Goal: Task Accomplishment & Management: Complete application form

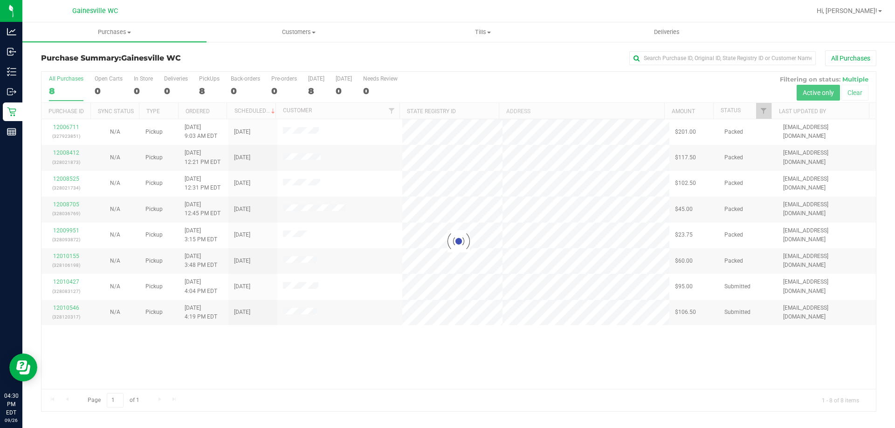
click at [69, 289] on div at bounding box center [458, 242] width 835 height 340
click at [72, 283] on div at bounding box center [458, 242] width 835 height 340
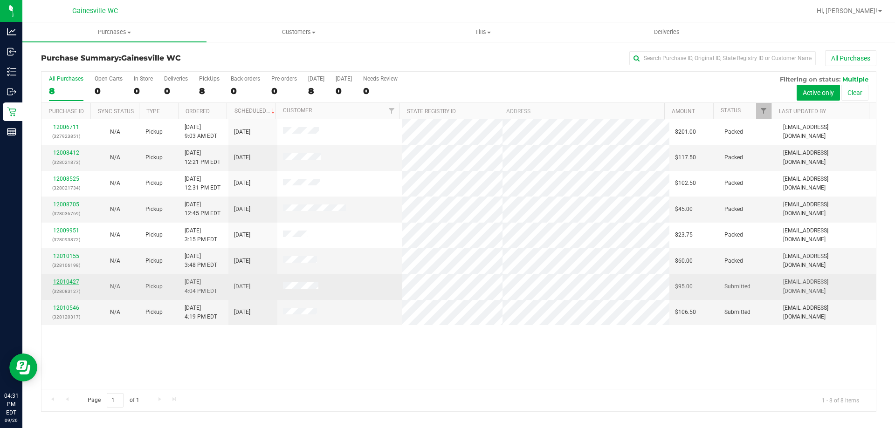
click at [73, 283] on link "12010427" at bounding box center [66, 282] width 26 height 7
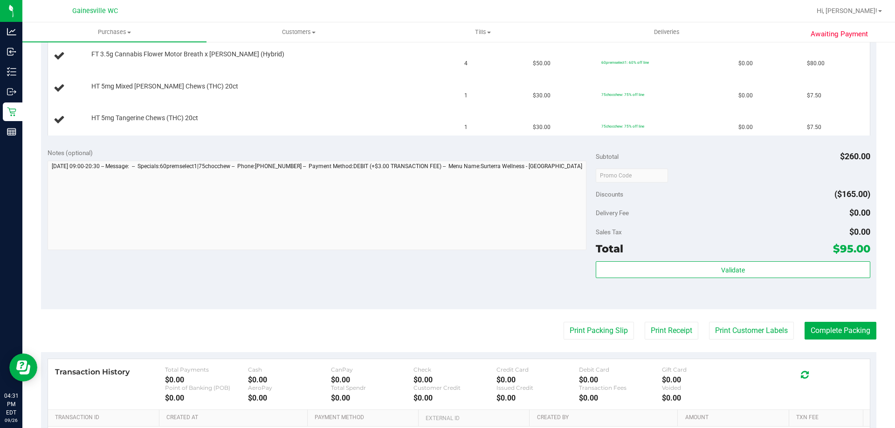
scroll to position [280, 0]
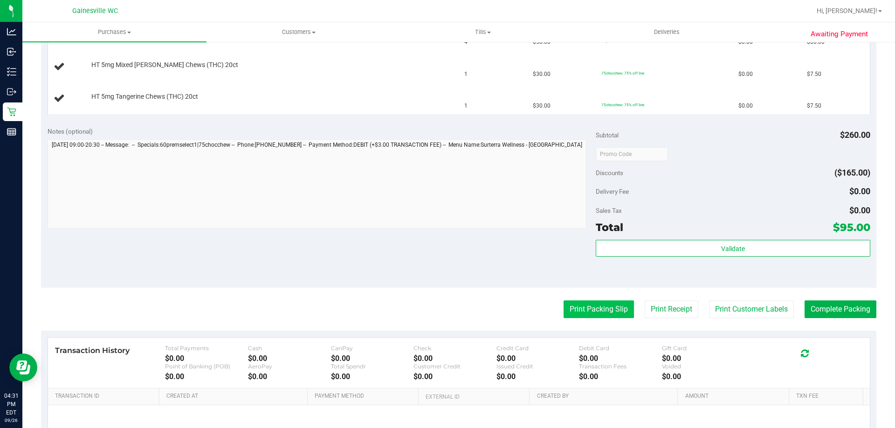
click at [592, 309] on button "Print Packing Slip" at bounding box center [599, 310] width 70 height 18
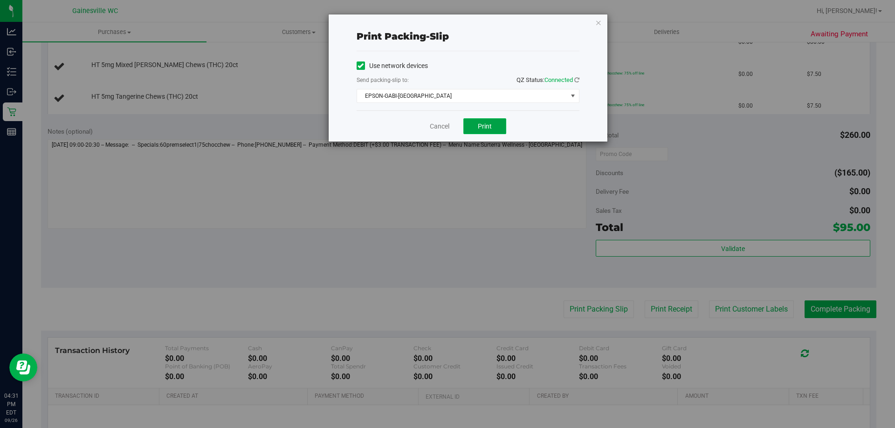
click at [489, 129] on span "Print" at bounding box center [485, 126] width 14 height 7
click at [450, 125] on div "Cancel Print" at bounding box center [468, 125] width 223 height 31
click at [444, 130] on link "Cancel" at bounding box center [440, 127] width 20 height 10
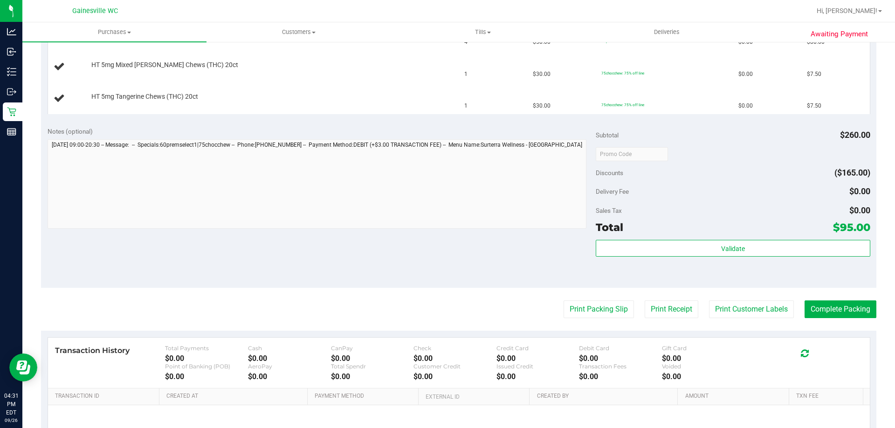
click at [438, 262] on div "Notes (optional) Subtotal $260.00 Discounts ($165.00) Delivery Fee $0.00 Sales …" at bounding box center [458, 204] width 835 height 168
click at [413, 285] on div "Notes (optional) Subtotal $260.00 Discounts ($165.00) Delivery Fee $0.00 Sales …" at bounding box center [458, 204] width 835 height 168
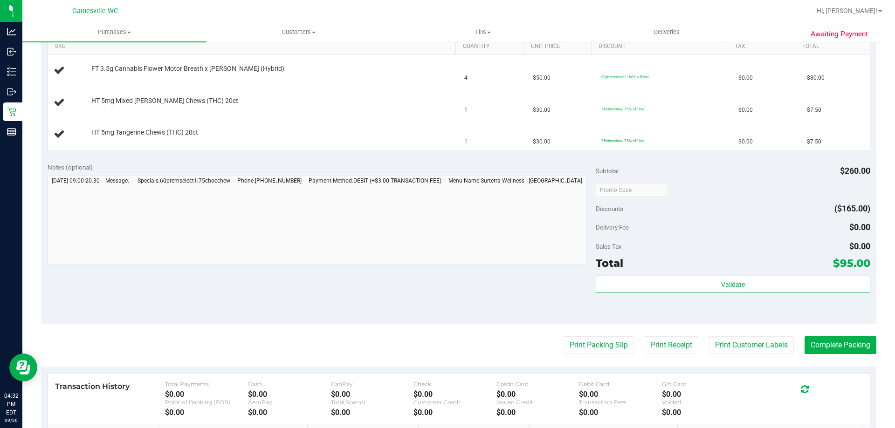
scroll to position [186, 0]
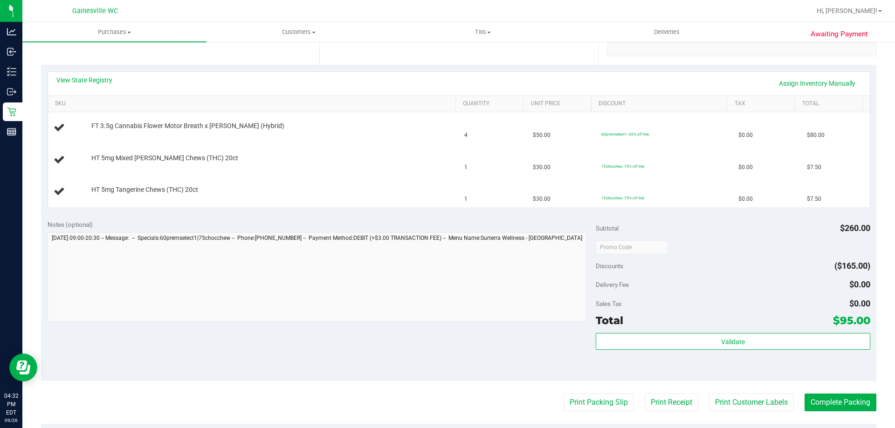
click at [378, 87] on div "View State Registry Assign Inventory Manually" at bounding box center [458, 84] width 805 height 16
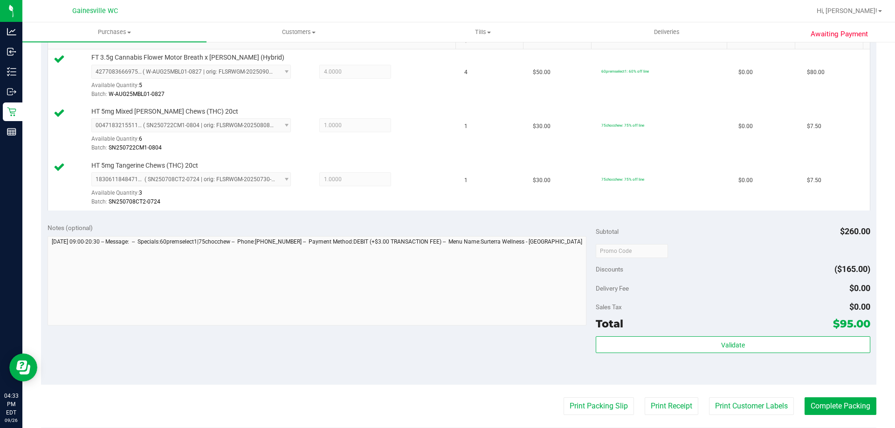
scroll to position [326, 0]
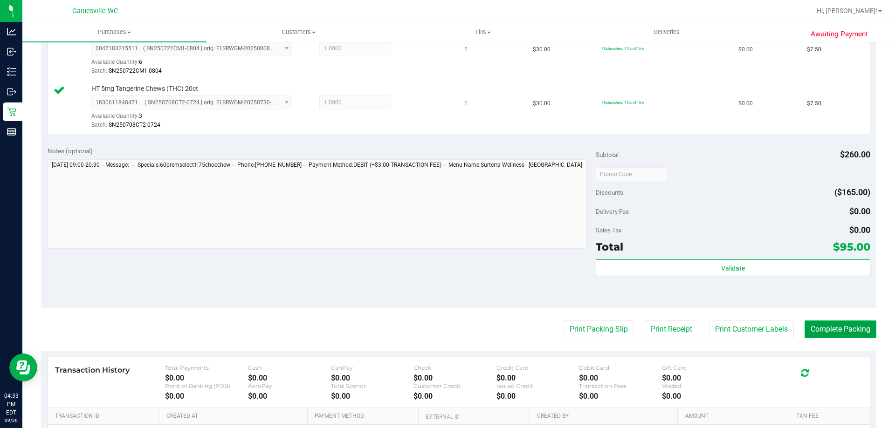
click at [840, 322] on button "Complete Packing" at bounding box center [841, 330] width 72 height 18
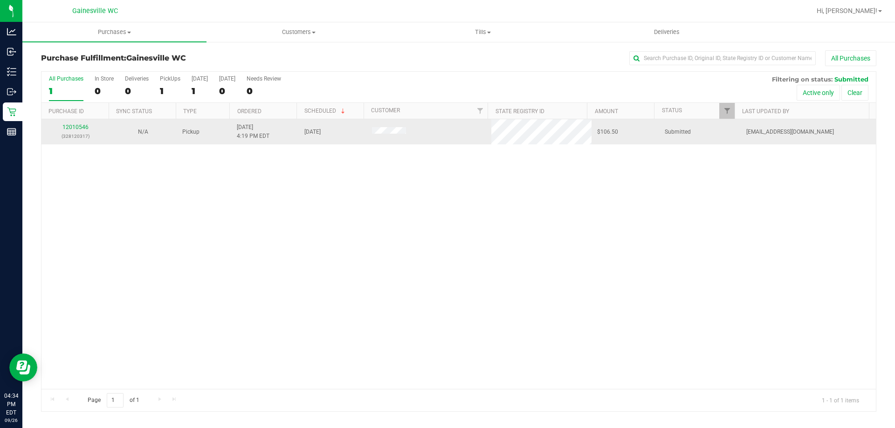
click at [88, 122] on td "12010546 (328120317)" at bounding box center [75, 131] width 68 height 25
click at [82, 128] on link "12010546" at bounding box center [75, 127] width 26 height 7
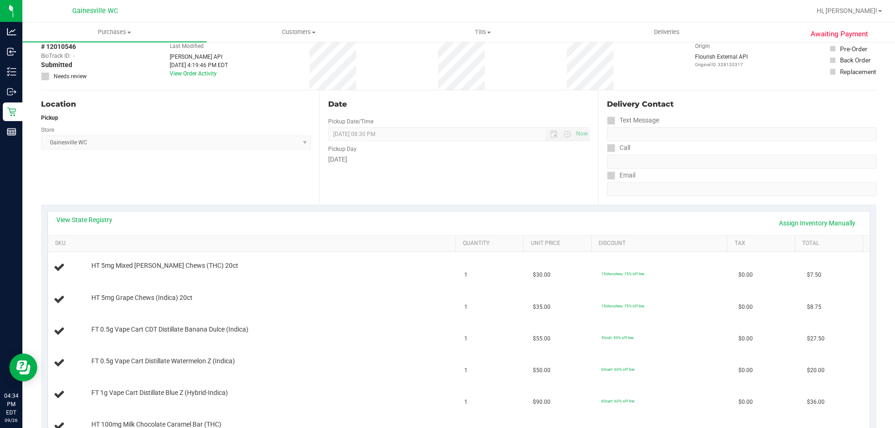
click at [421, 211] on div "View State Registry Assign Inventory Manually SKU Quantity Unit Price Discount …" at bounding box center [459, 327] width 823 height 232
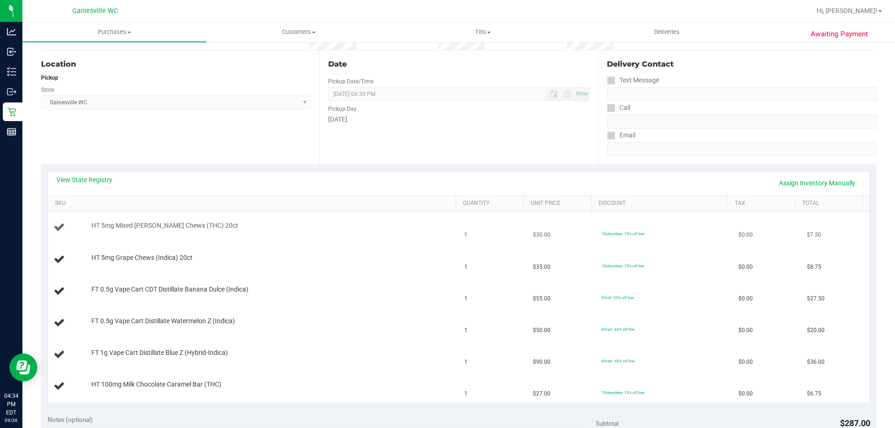
scroll to position [186, 0]
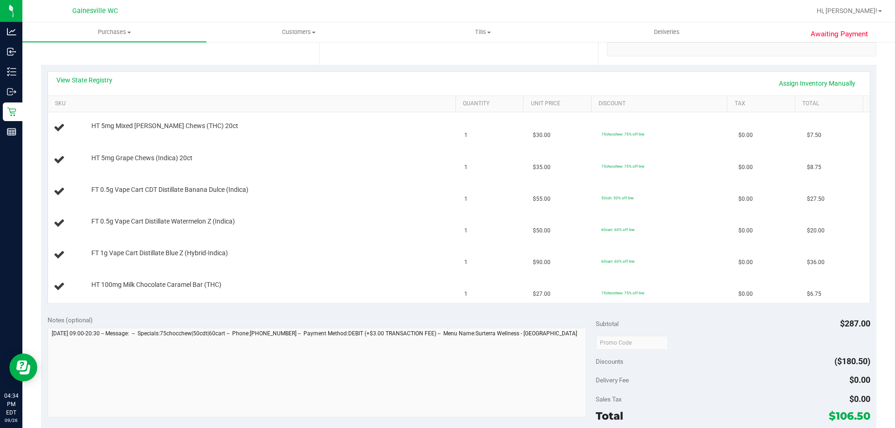
click at [346, 307] on div "View State Registry Assign Inventory Manually SKU Quantity Unit Price Discount …" at bounding box center [458, 187] width 835 height 244
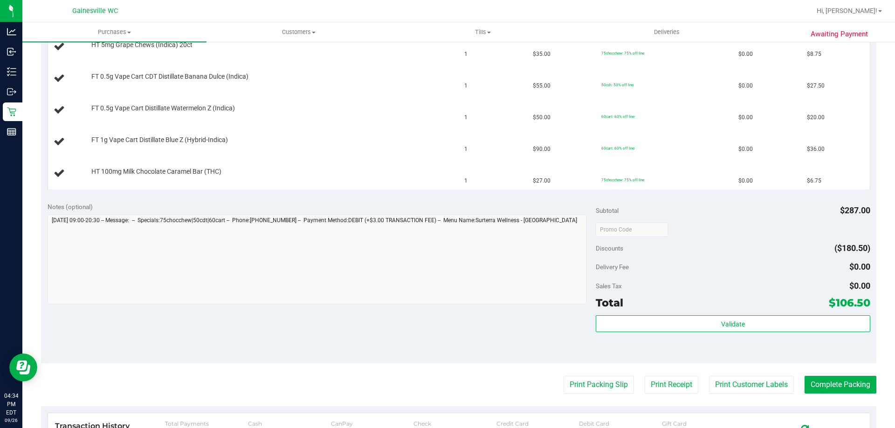
scroll to position [326, 0]
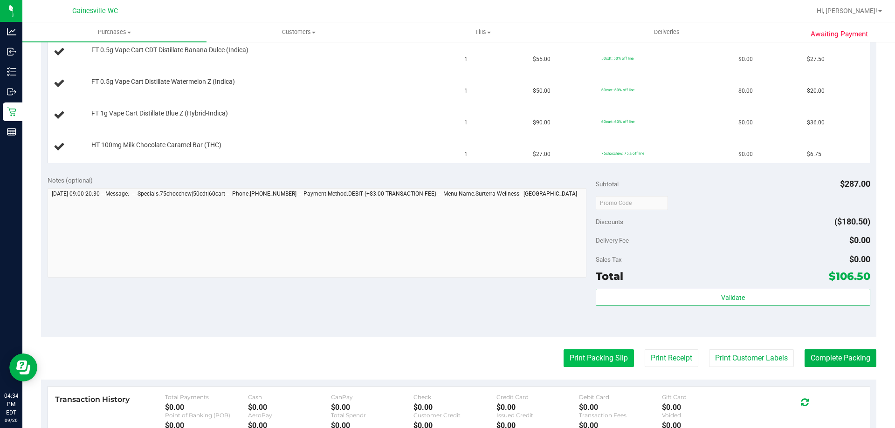
click at [617, 363] on button "Print Packing Slip" at bounding box center [599, 359] width 70 height 18
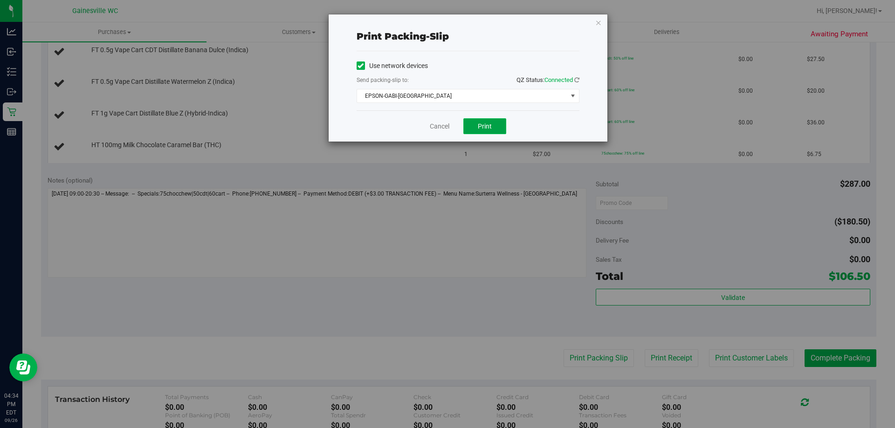
click at [486, 132] on button "Print" at bounding box center [484, 126] width 43 height 16
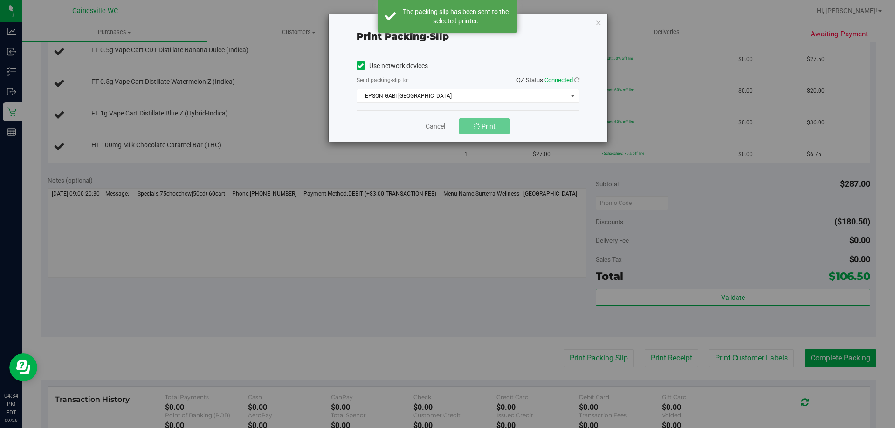
click at [400, 261] on div "Print packing-slip Use network devices Send packing-slip to: QZ Status: Connect…" at bounding box center [451, 214] width 902 height 428
click at [594, 24] on div "Print packing-slip Use network devices Send packing-slip to: QZ Status: Connect…" at bounding box center [468, 77] width 279 height 127
click at [599, 24] on icon "button" at bounding box center [598, 22] width 7 height 11
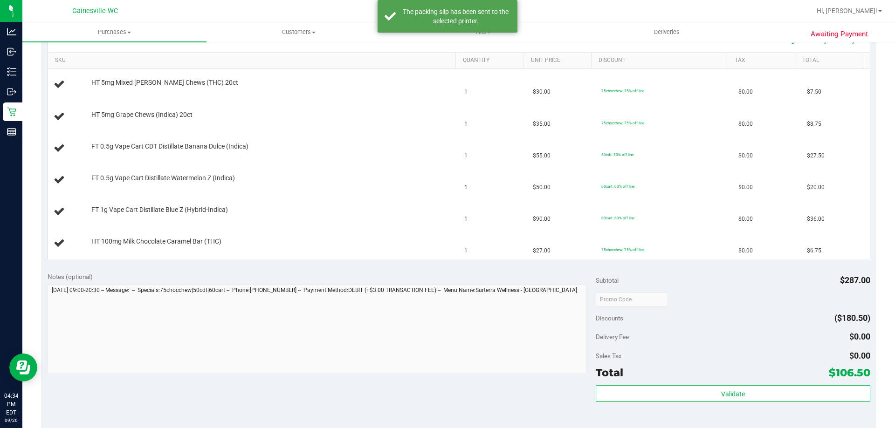
scroll to position [93, 0]
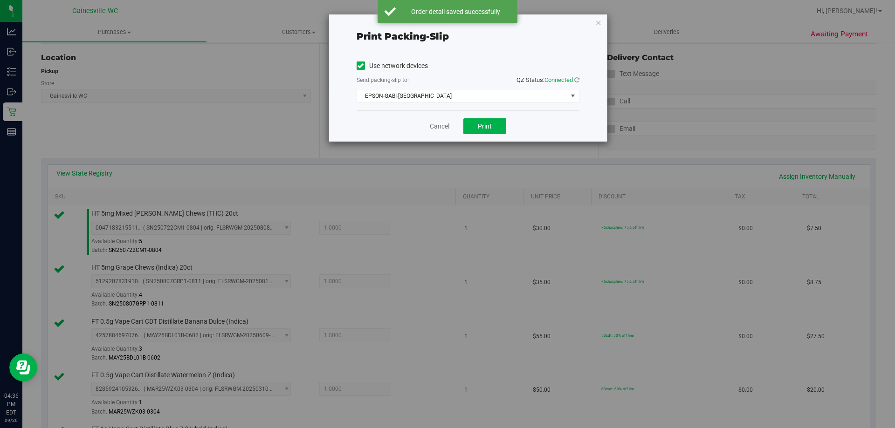
click at [443, 135] on div "Cancel Print" at bounding box center [468, 125] width 223 height 31
click at [447, 125] on link "Cancel" at bounding box center [440, 127] width 20 height 10
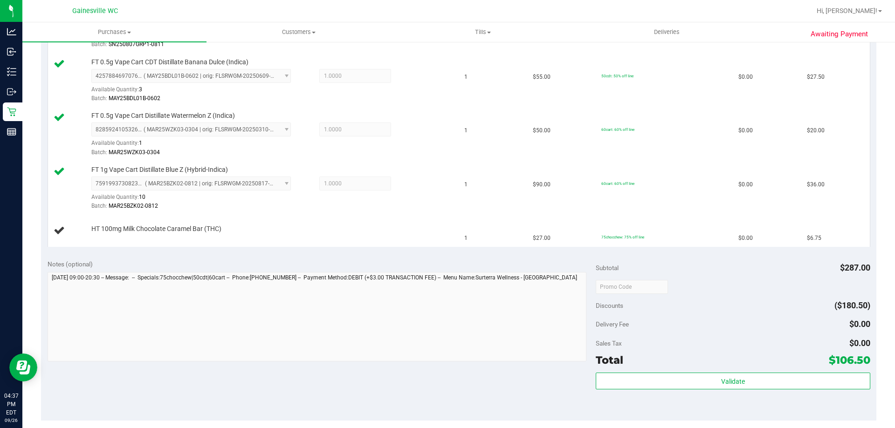
scroll to position [430, 0]
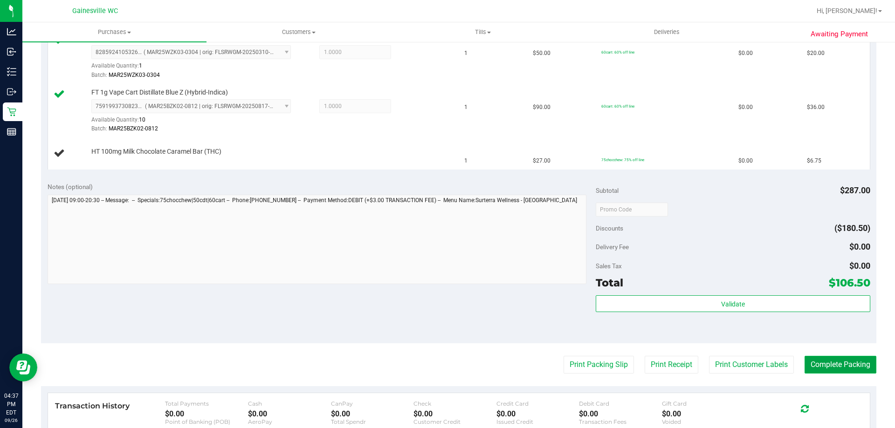
click at [863, 363] on button "Complete Packing" at bounding box center [841, 365] width 72 height 18
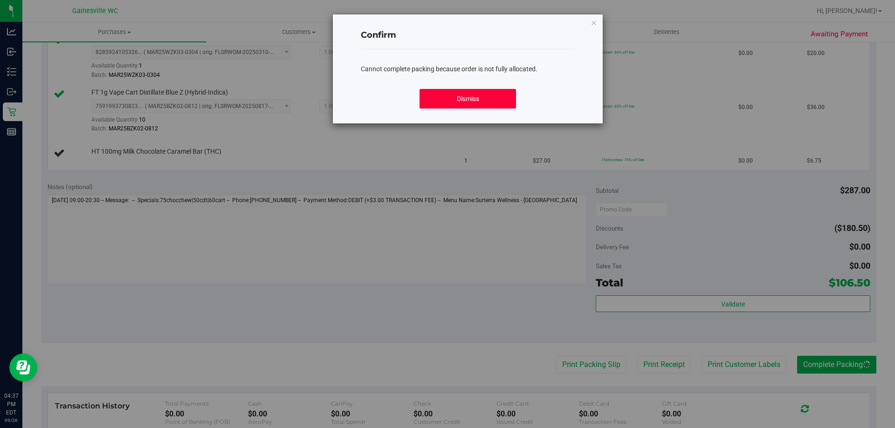
click at [440, 91] on button "Dismiss" at bounding box center [468, 99] width 96 height 20
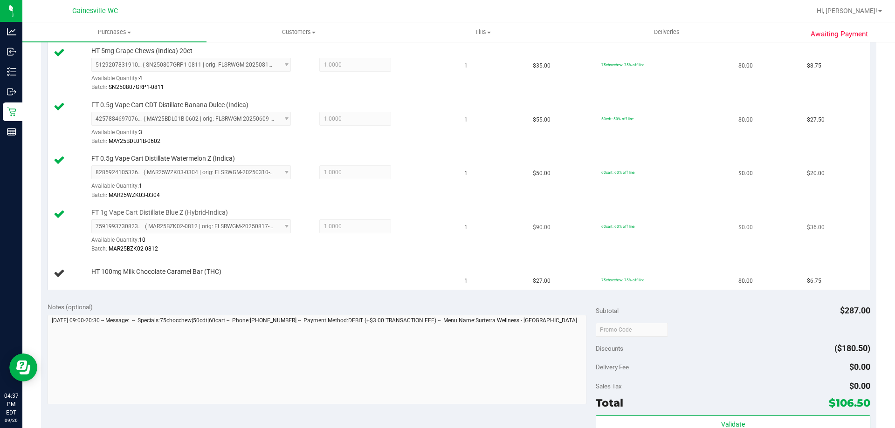
scroll to position [290, 0]
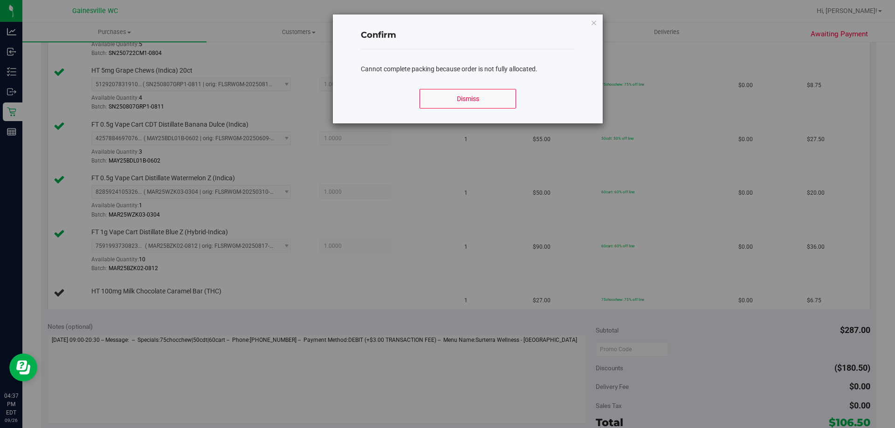
drag, startPoint x: 502, startPoint y: 86, endPoint x: 500, endPoint y: 91, distance: 5.0
click at [501, 88] on div "Dismiss" at bounding box center [468, 103] width 214 height 42
click at [499, 93] on button "Dismiss" at bounding box center [468, 99] width 96 height 20
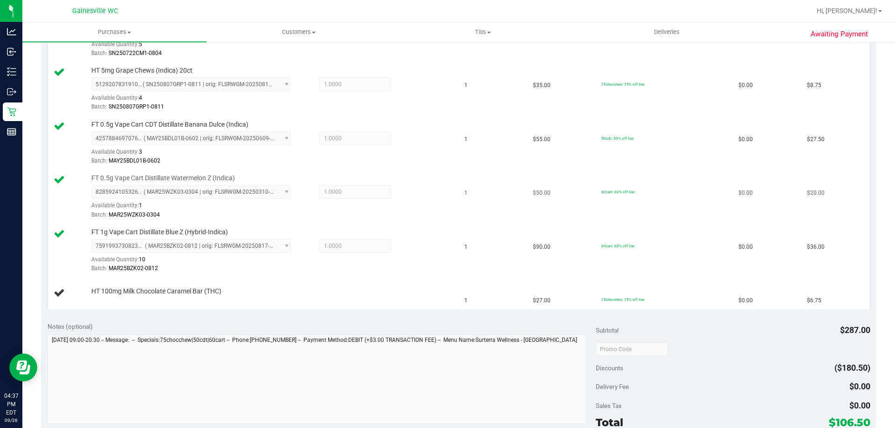
click at [408, 206] on div "8285924105326895 ( MAR25WZK03-0304 | orig: FLSRWGM-20250310-1581 ) 828592410532…" at bounding box center [271, 202] width 360 height 34
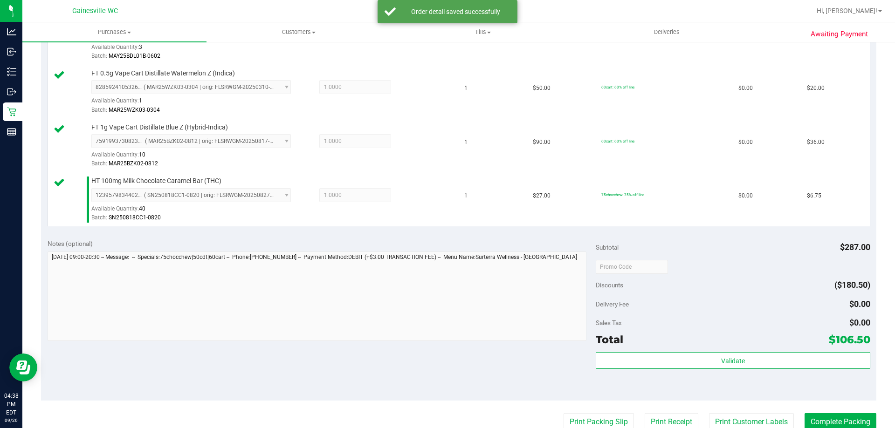
scroll to position [477, 0]
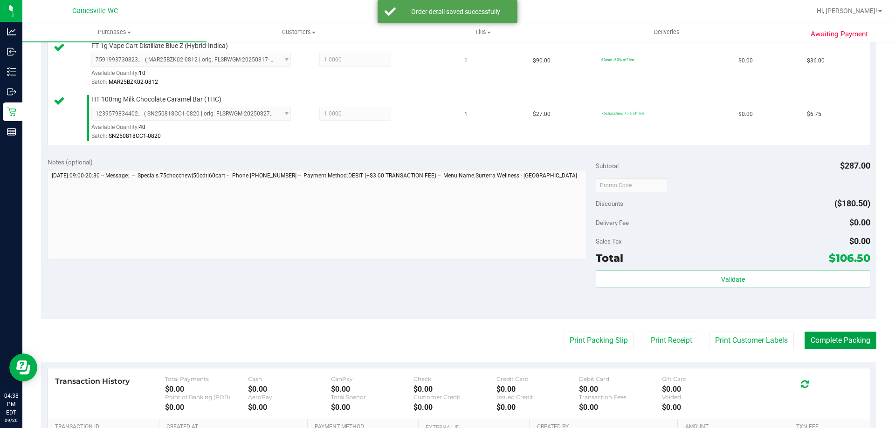
click at [846, 343] on button "Complete Packing" at bounding box center [841, 341] width 72 height 18
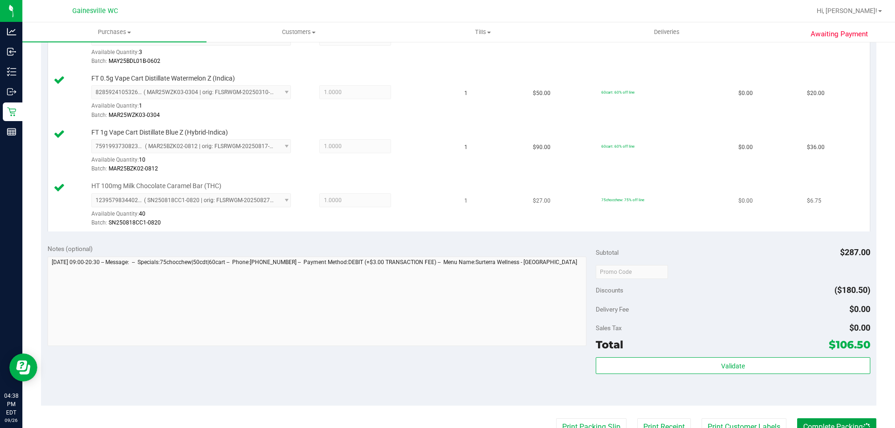
scroll to position [384, 0]
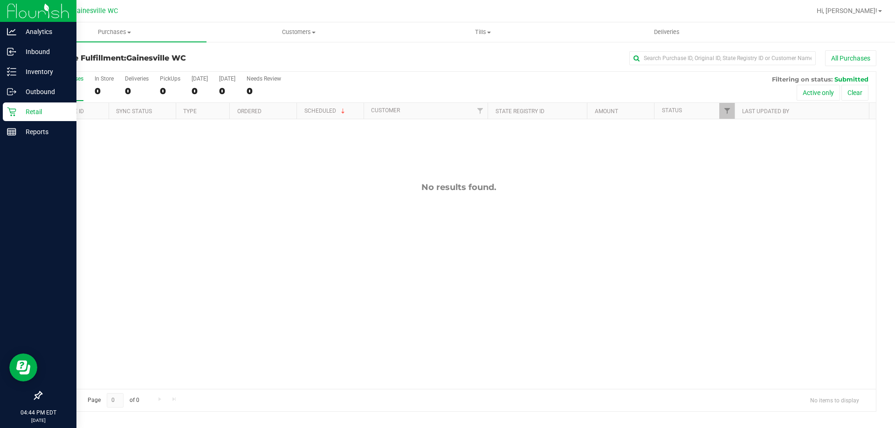
click at [35, 113] on p "Retail" at bounding box center [44, 111] width 56 height 11
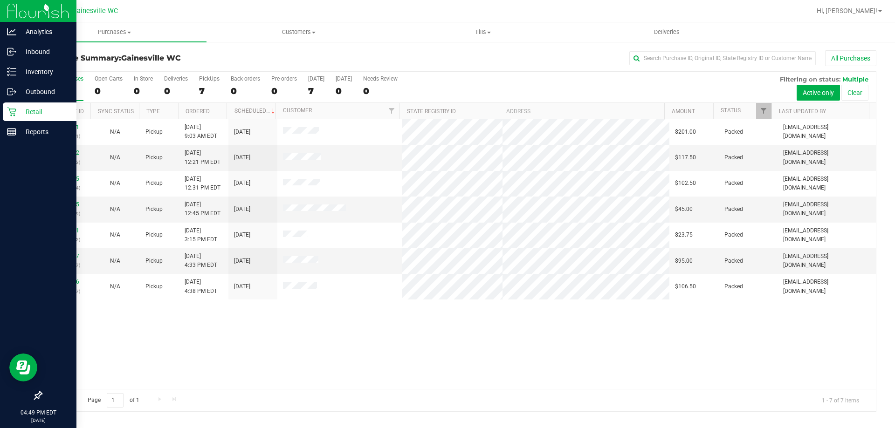
click at [28, 111] on p "Retail" at bounding box center [44, 111] width 56 height 11
click at [18, 114] on p "Retail" at bounding box center [44, 111] width 56 height 11
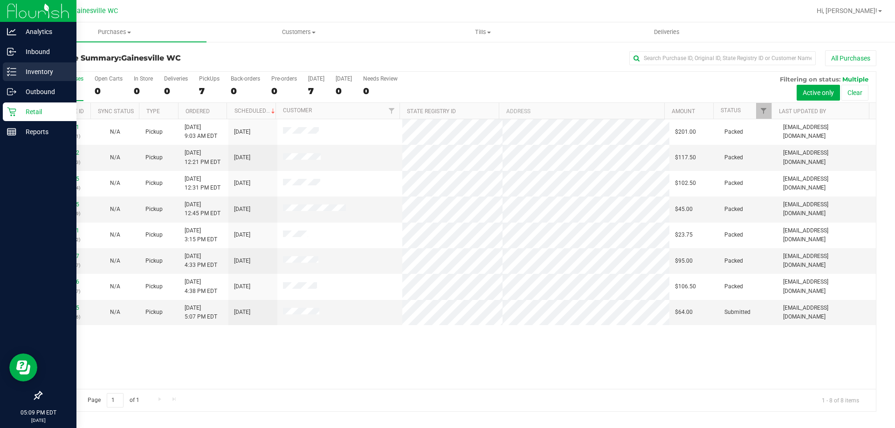
click at [16, 69] on icon at bounding box center [11, 71] width 9 height 9
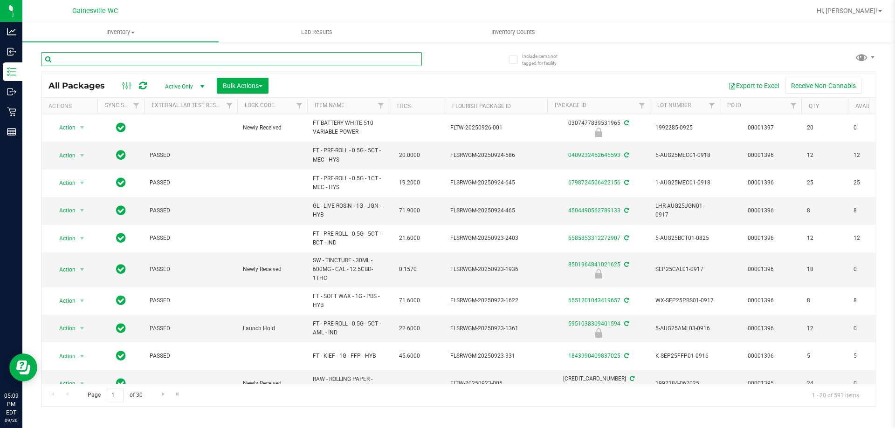
click at [111, 60] on input "text" at bounding box center [231, 59] width 381 height 14
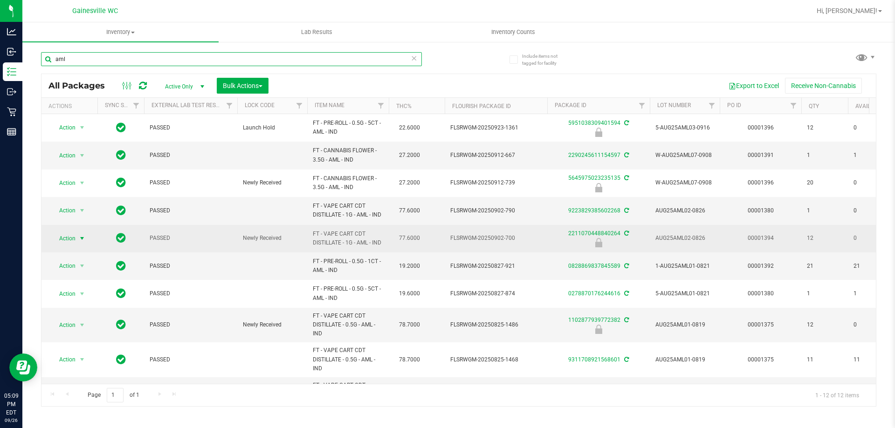
type input "aml"
drag, startPoint x: 73, startPoint y: 240, endPoint x: 58, endPoint y: 239, distance: 14.9
click at [58, 239] on span "Action" at bounding box center [63, 238] width 25 height 13
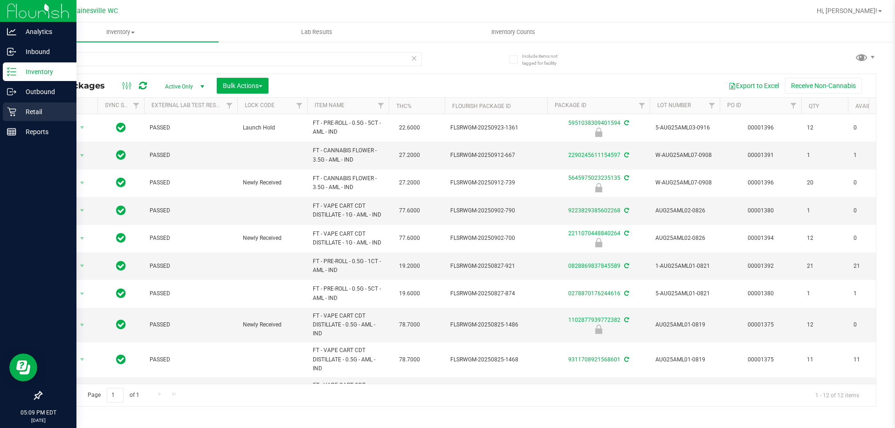
click at [29, 110] on p "Retail" at bounding box center [44, 111] width 56 height 11
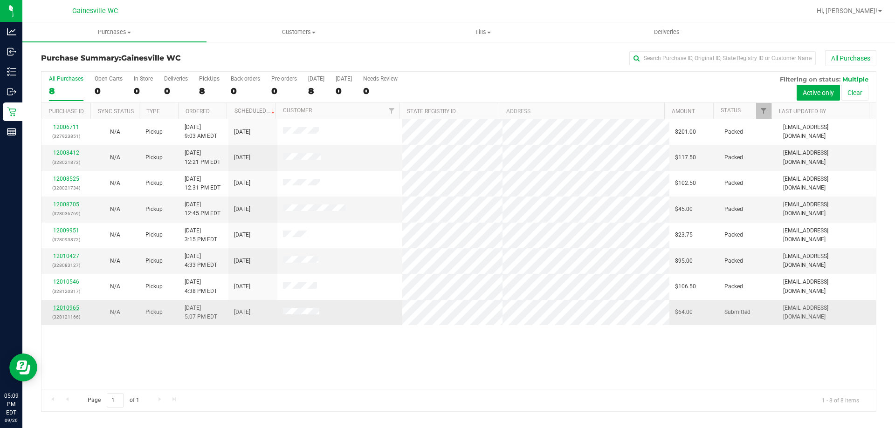
click at [70, 309] on link "12010965" at bounding box center [66, 308] width 26 height 7
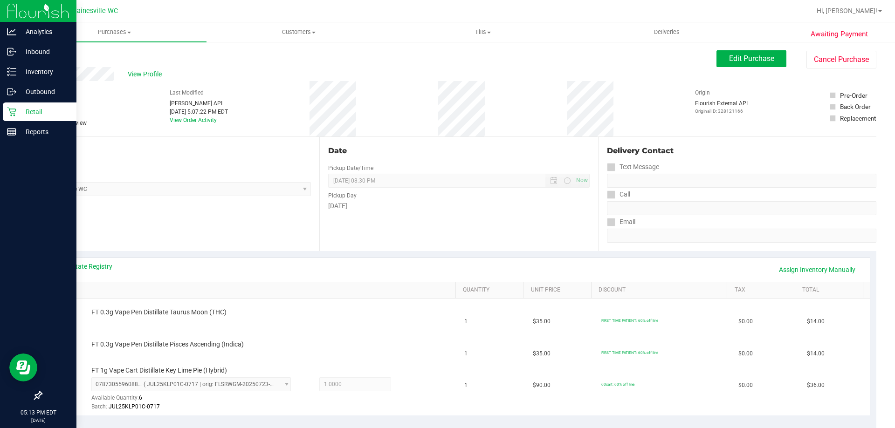
click at [34, 112] on p "Retail" at bounding box center [44, 111] width 56 height 11
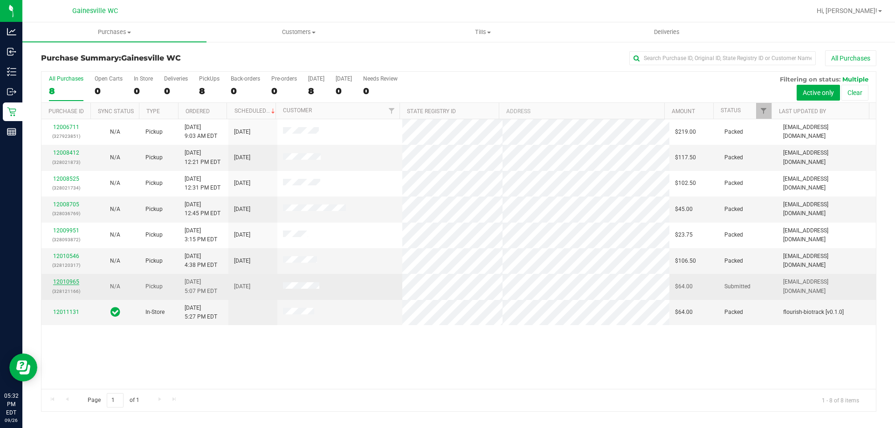
click at [62, 283] on link "12010965" at bounding box center [66, 282] width 26 height 7
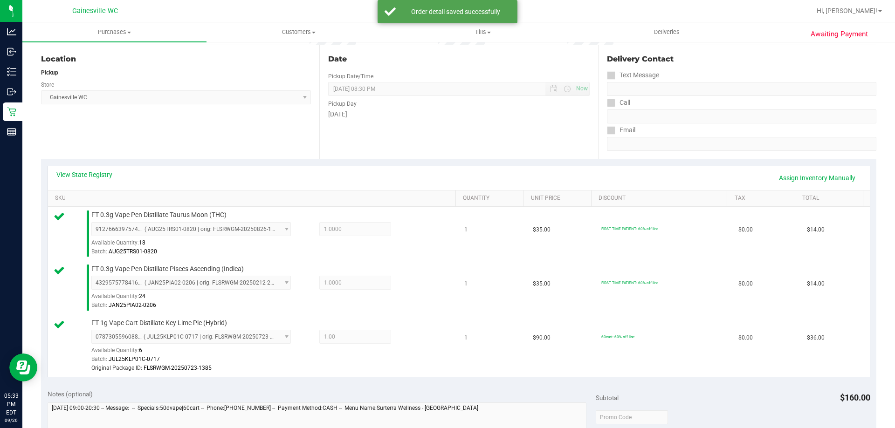
scroll to position [280, 0]
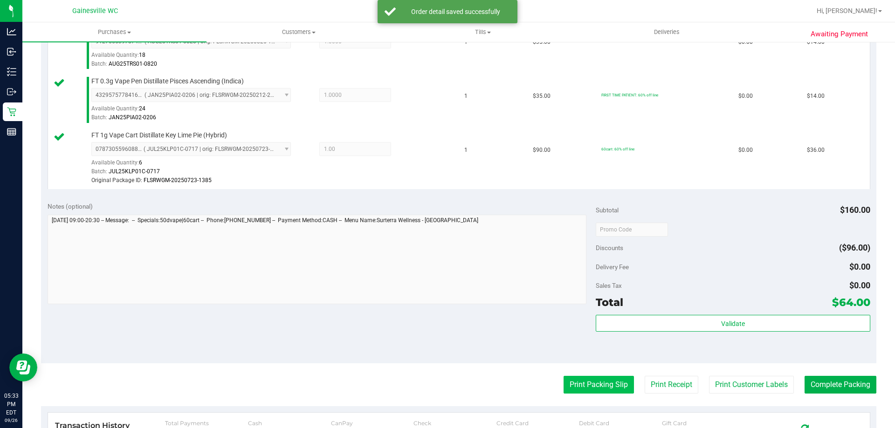
click at [580, 385] on button "Print Packing Slip" at bounding box center [599, 385] width 70 height 18
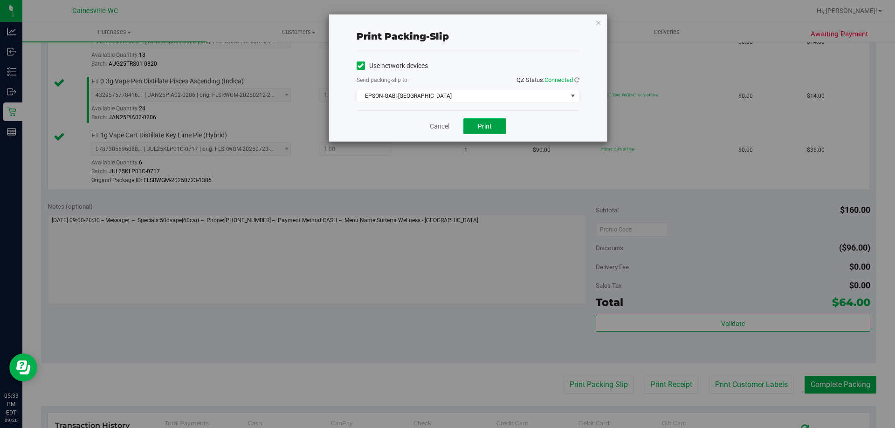
click at [484, 121] on button "Print" at bounding box center [484, 126] width 43 height 16
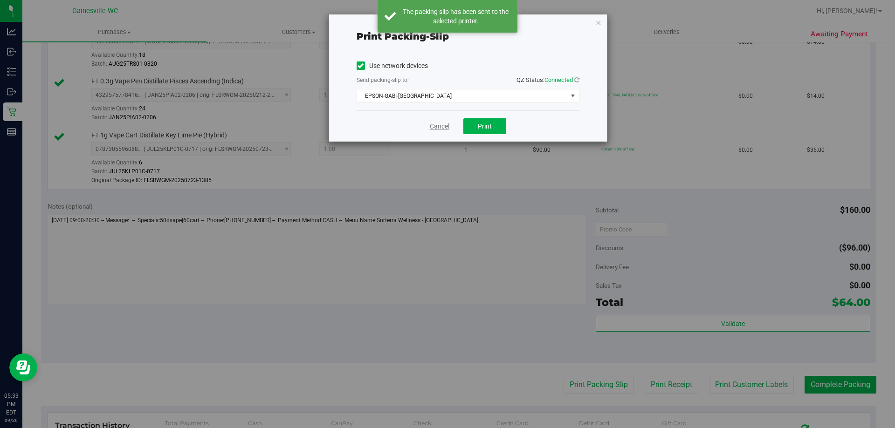
click at [441, 128] on link "Cancel" at bounding box center [440, 127] width 20 height 10
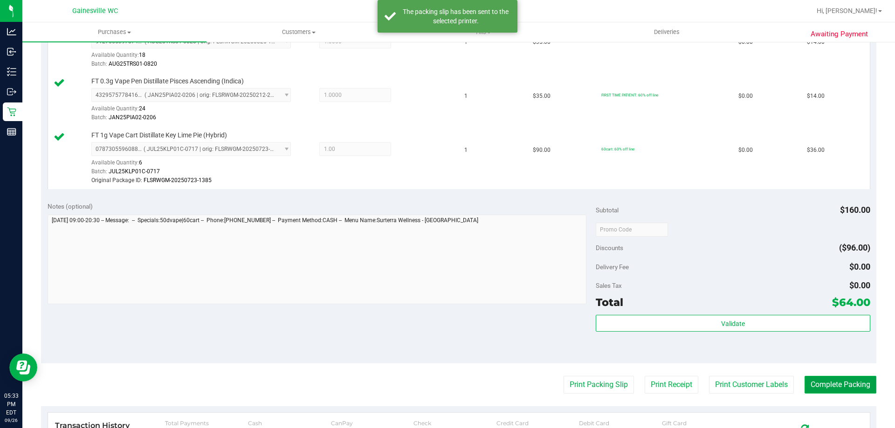
click at [817, 385] on button "Complete Packing" at bounding box center [841, 385] width 72 height 18
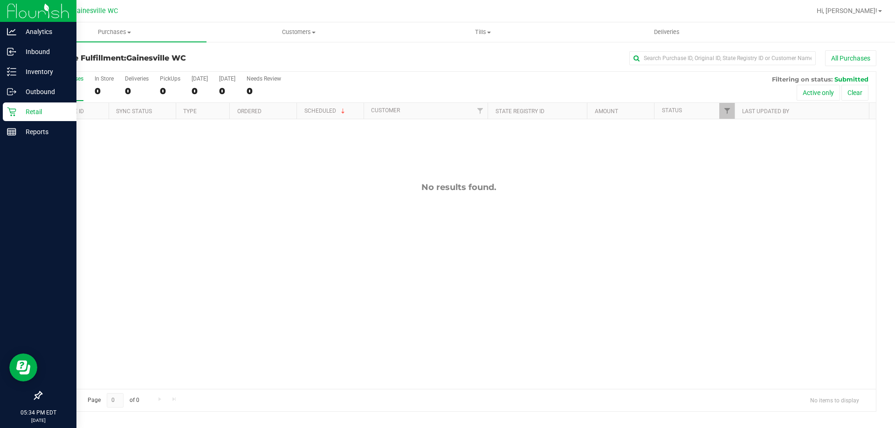
click at [45, 113] on p "Retail" at bounding box center [44, 111] width 56 height 11
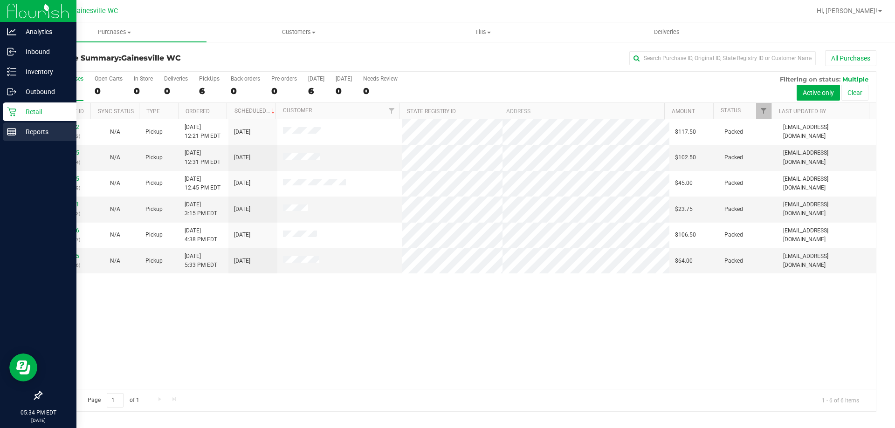
click at [35, 131] on p "Reports" at bounding box center [44, 131] width 56 height 11
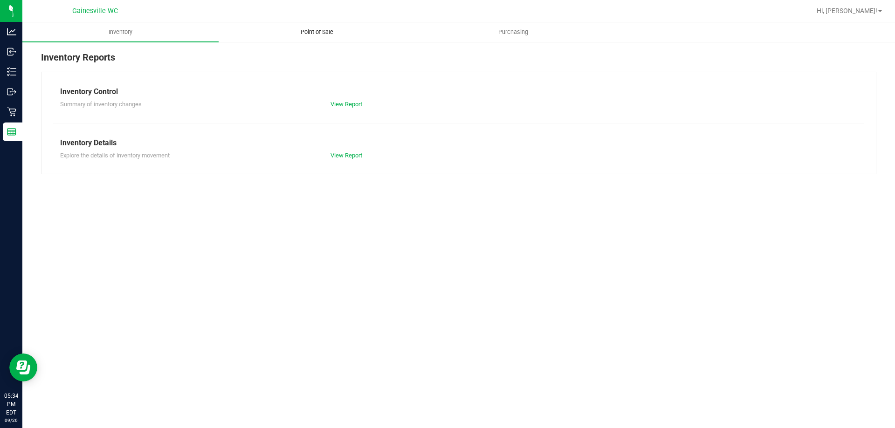
click at [317, 34] on span "Point of Sale" at bounding box center [317, 32] width 58 height 8
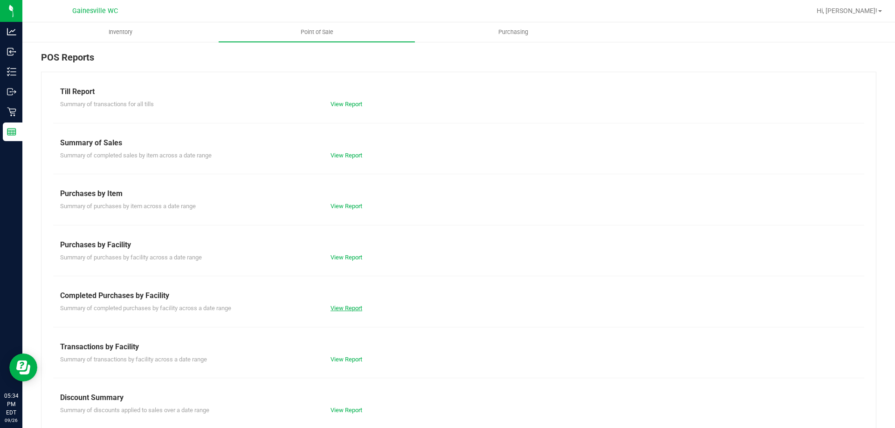
click at [347, 308] on link "View Report" at bounding box center [347, 308] width 32 height 7
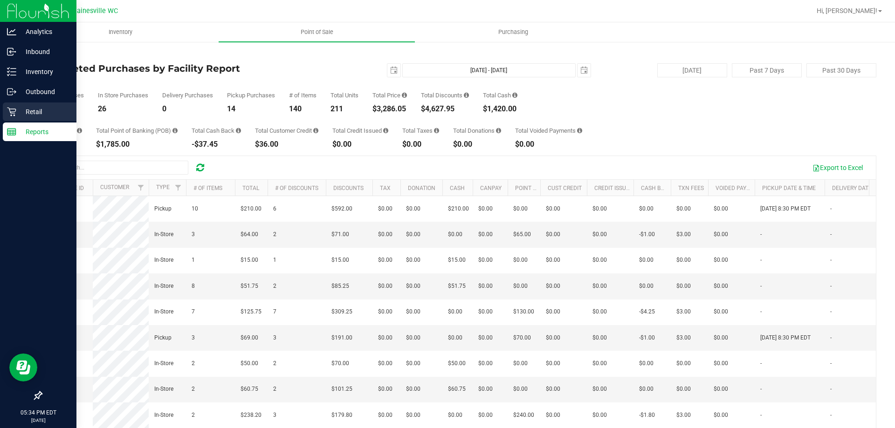
click at [24, 114] on p "Retail" at bounding box center [44, 111] width 56 height 11
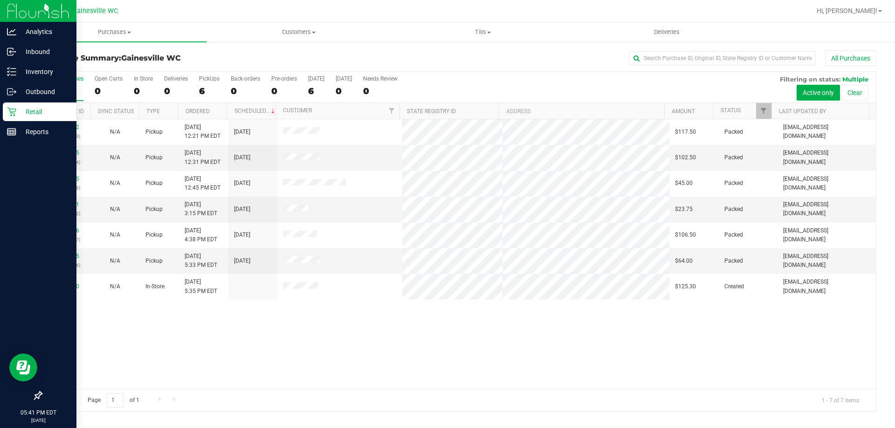
click at [50, 122] on link "Retail" at bounding box center [38, 113] width 76 height 20
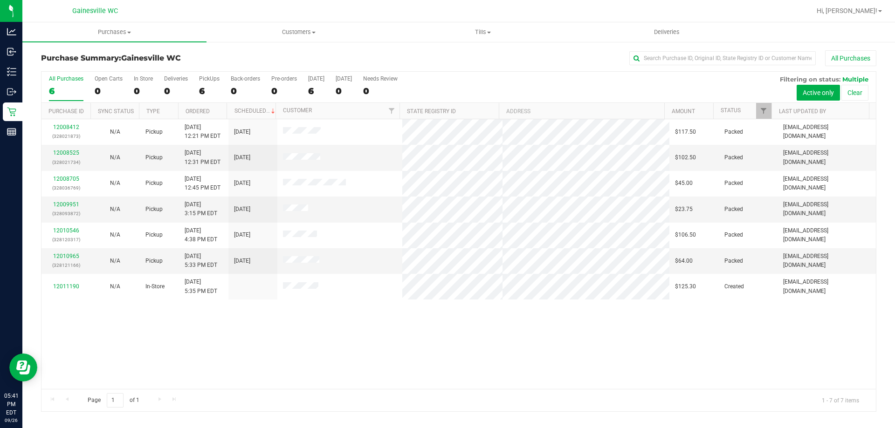
click at [60, 92] on div "6" at bounding box center [66, 91] width 35 height 11
click at [0, 0] on input "All Purchases 6" at bounding box center [0, 0] width 0 height 0
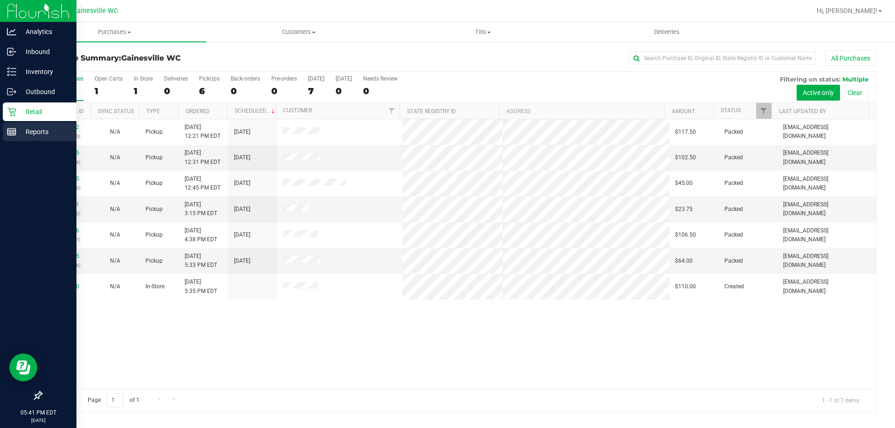
click at [8, 138] on div "Reports" at bounding box center [40, 132] width 74 height 19
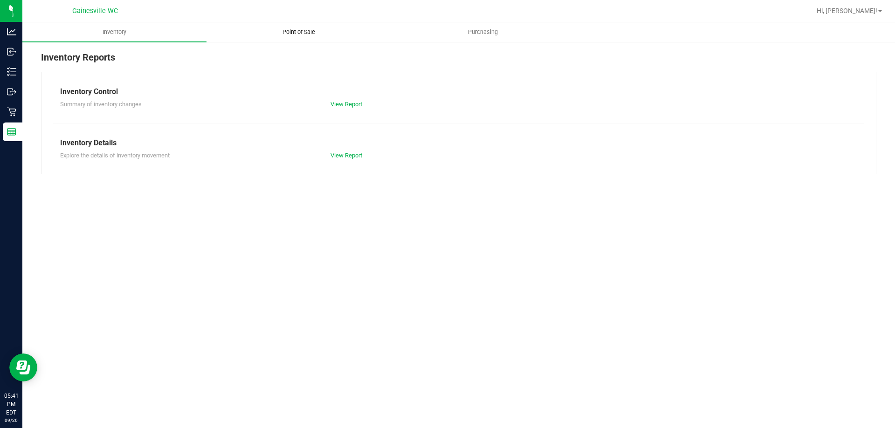
click at [300, 33] on span "Point of Sale" at bounding box center [299, 32] width 58 height 8
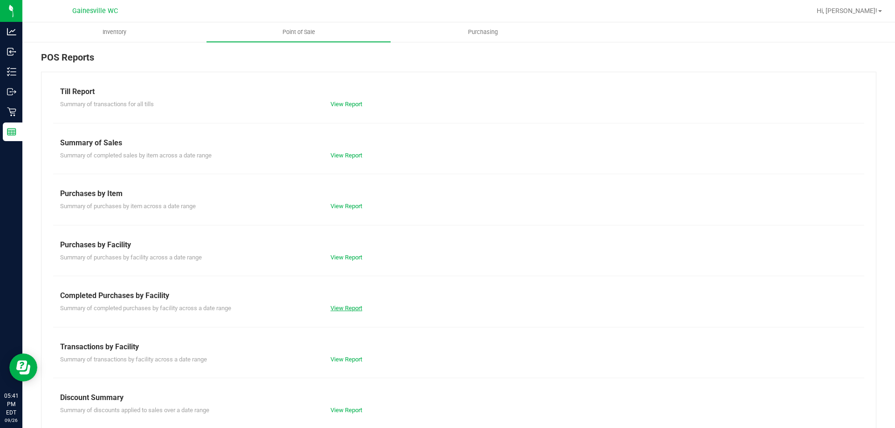
click at [348, 306] on link "View Report" at bounding box center [347, 308] width 32 height 7
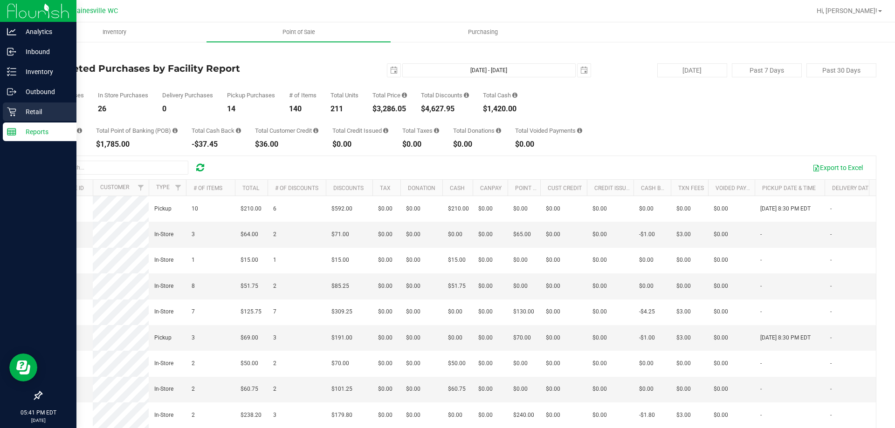
click at [38, 117] on p "Retail" at bounding box center [44, 111] width 56 height 11
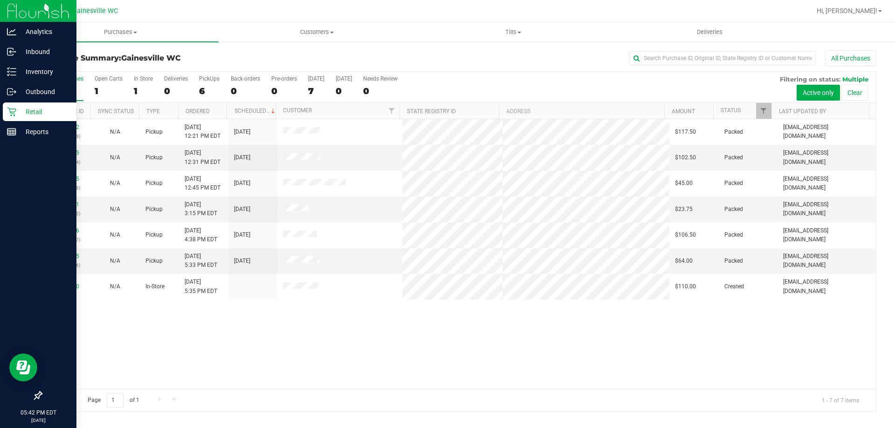
click at [31, 108] on p "Retail" at bounding box center [44, 111] width 56 height 11
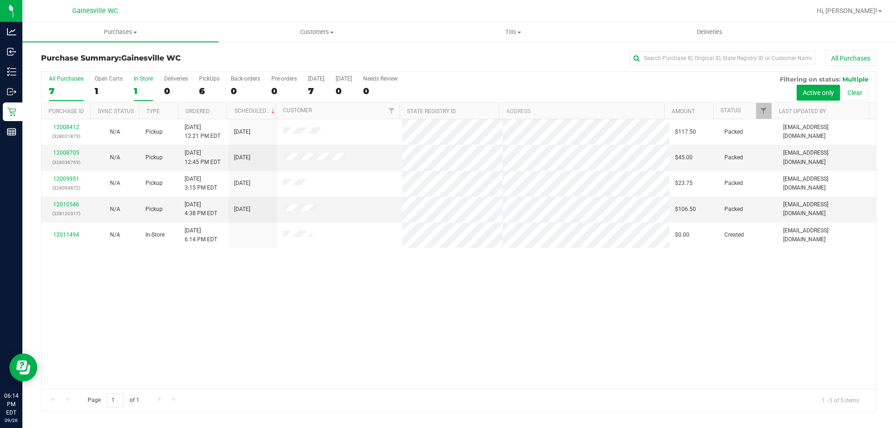
click at [142, 82] on div "In Store" at bounding box center [143, 79] width 19 height 7
click at [0, 0] on input "In Store 1" at bounding box center [0, 0] width 0 height 0
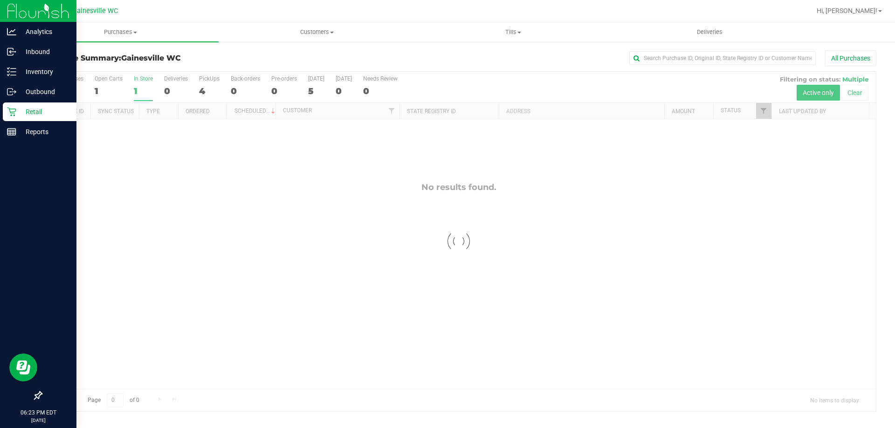
click at [31, 115] on p "Retail" at bounding box center [44, 111] width 56 height 11
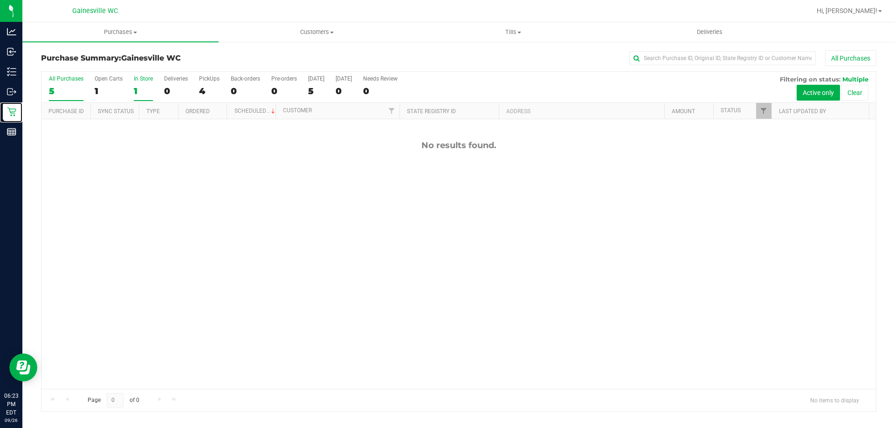
scroll to position [63, 0]
click at [66, 90] on div "5" at bounding box center [66, 91] width 35 height 11
click at [0, 0] on input "All Purchases 5" at bounding box center [0, 0] width 0 height 0
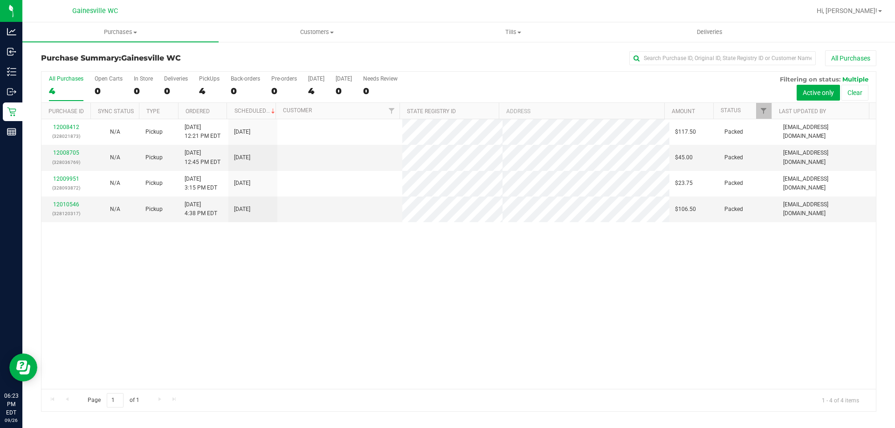
scroll to position [0, 0]
click at [68, 202] on link "12011744" at bounding box center [66, 204] width 26 height 7
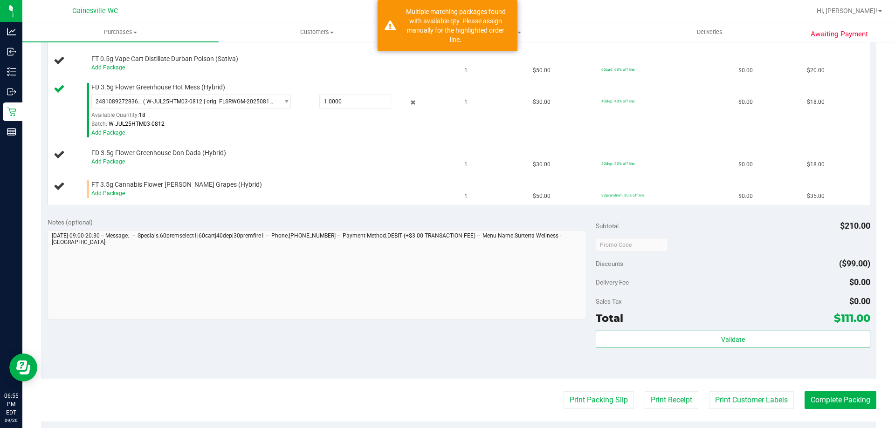
scroll to position [326, 0]
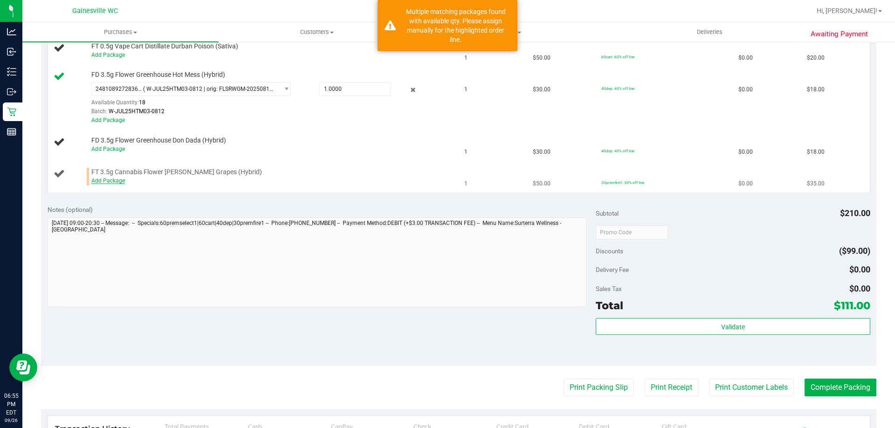
click at [102, 178] on link "Add Package" at bounding box center [108, 181] width 34 height 7
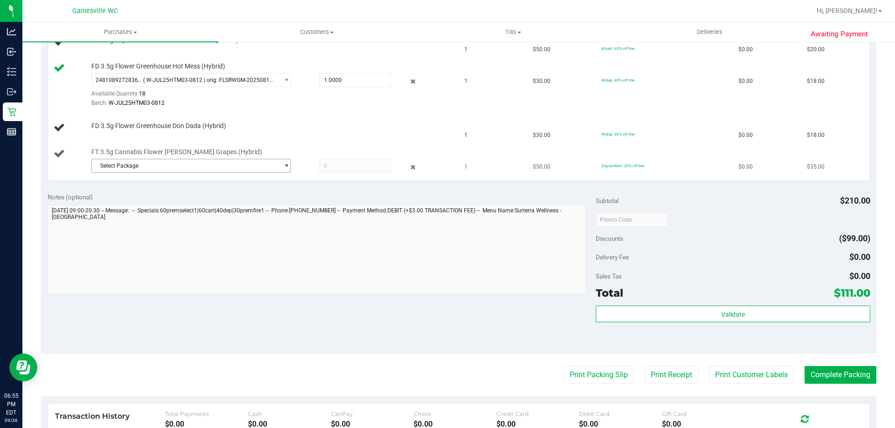
click at [119, 169] on span "Select Package" at bounding box center [185, 165] width 187 height 13
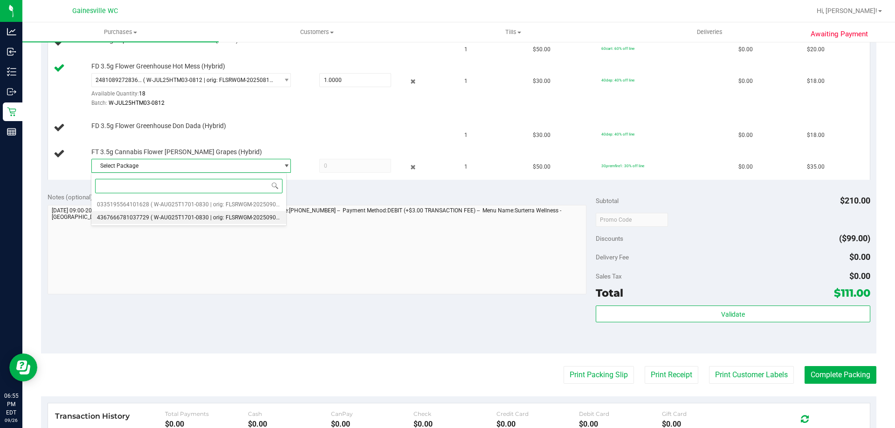
click at [120, 217] on span "4367666781037729" at bounding box center [123, 217] width 52 height 7
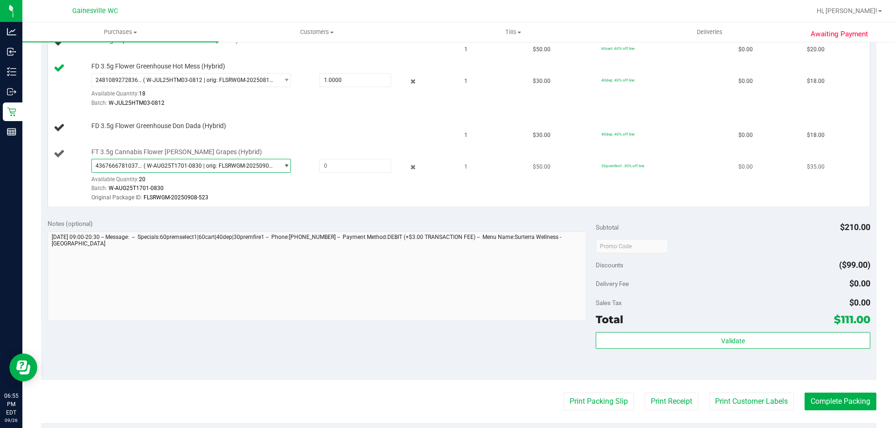
click at [159, 162] on span "4367666781037729 ( W-AUG25T1701-0830 | orig: FLSRWGM-20250908-523 )" at bounding box center [185, 165] width 187 height 13
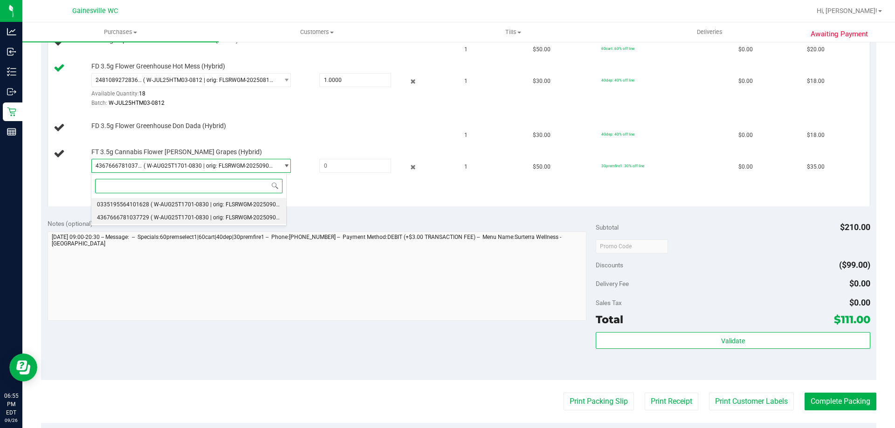
click at [141, 206] on span "0335195564101628" at bounding box center [123, 204] width 52 height 7
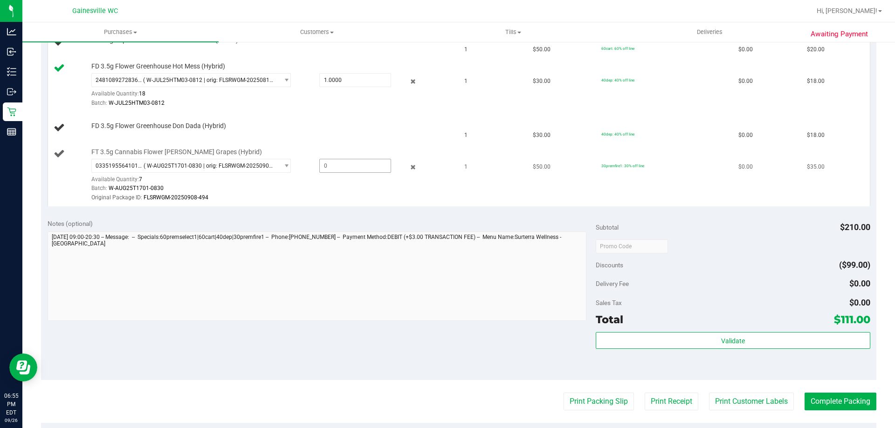
click at [347, 166] on span at bounding box center [355, 166] width 72 height 14
type input "1"
type input "1.0000"
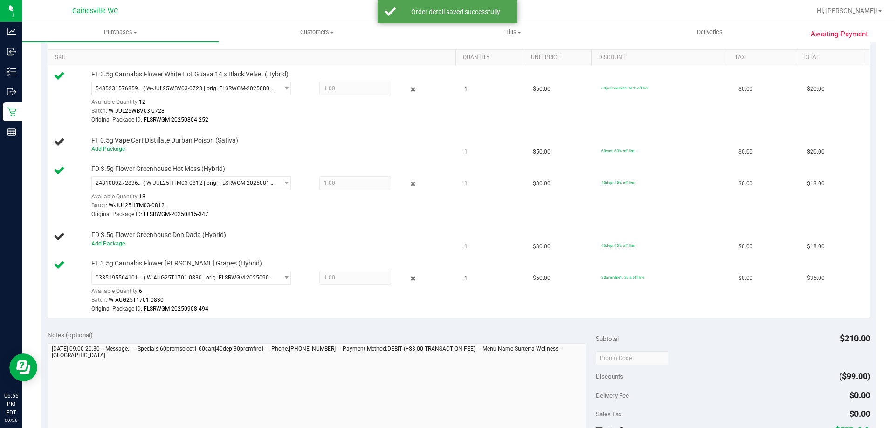
scroll to position [93, 0]
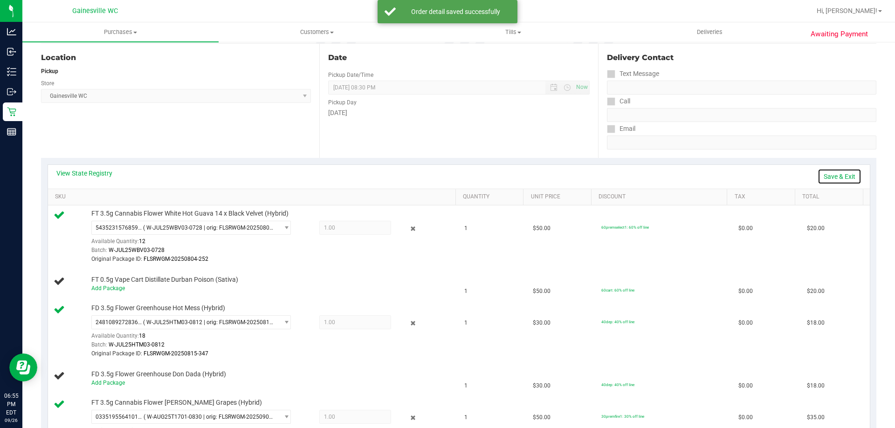
click at [818, 179] on link "Save & Exit" at bounding box center [840, 177] width 44 height 16
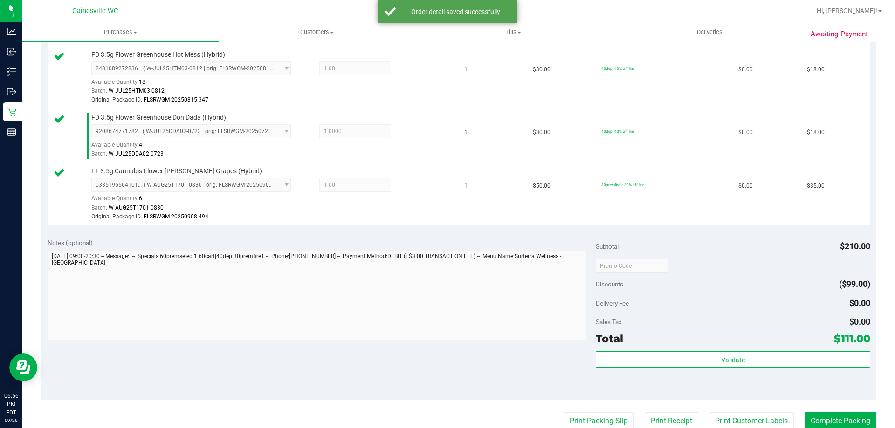
scroll to position [559, 0]
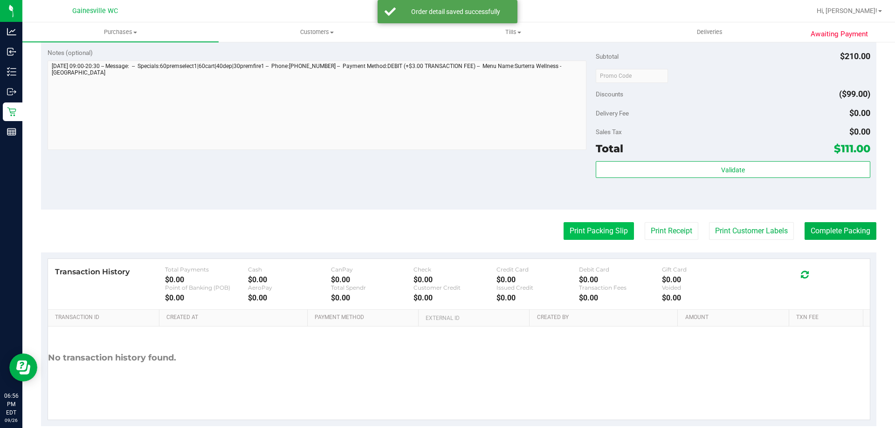
click at [575, 237] on button "Print Packing Slip" at bounding box center [599, 231] width 70 height 18
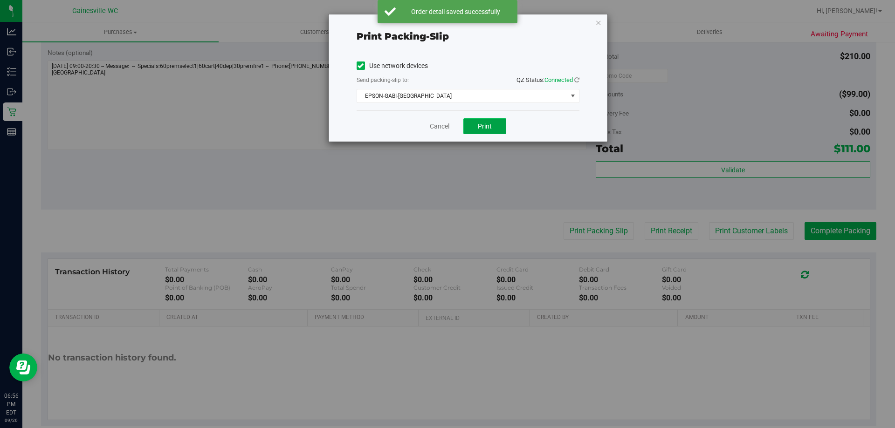
click at [498, 125] on button "Print" at bounding box center [484, 126] width 43 height 16
click at [440, 128] on link "Cancel" at bounding box center [440, 127] width 20 height 10
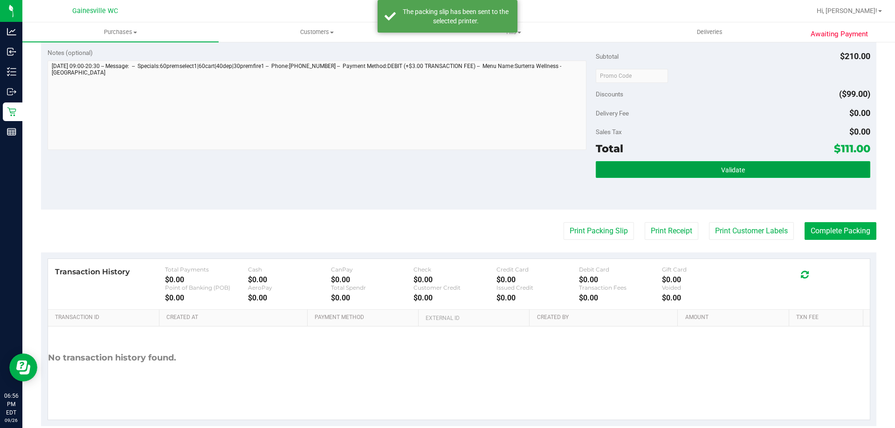
click at [770, 167] on button "Validate" at bounding box center [733, 169] width 274 height 17
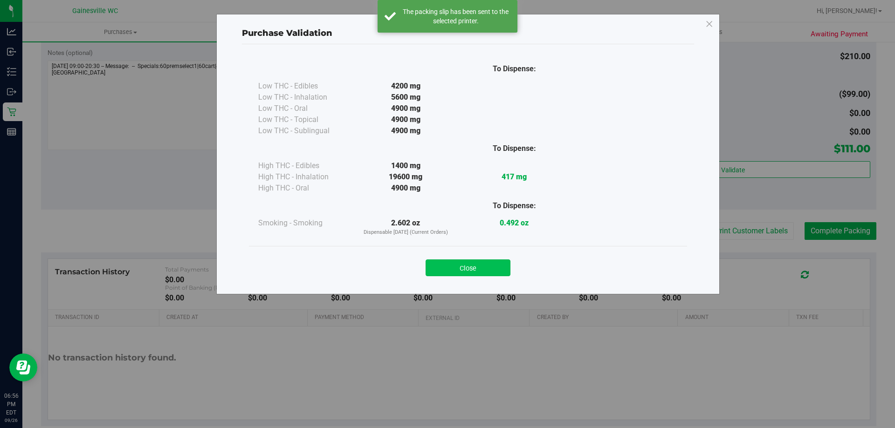
click at [475, 269] on button "Close" at bounding box center [468, 268] width 85 height 17
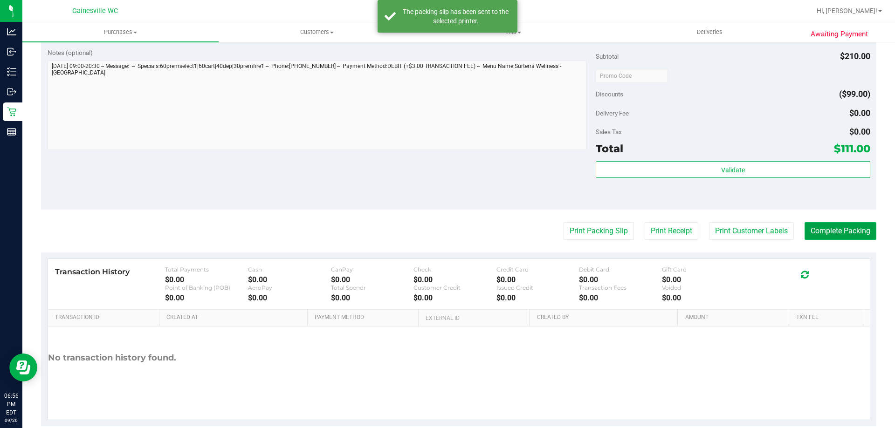
click at [860, 227] on button "Complete Packing" at bounding box center [841, 231] width 72 height 18
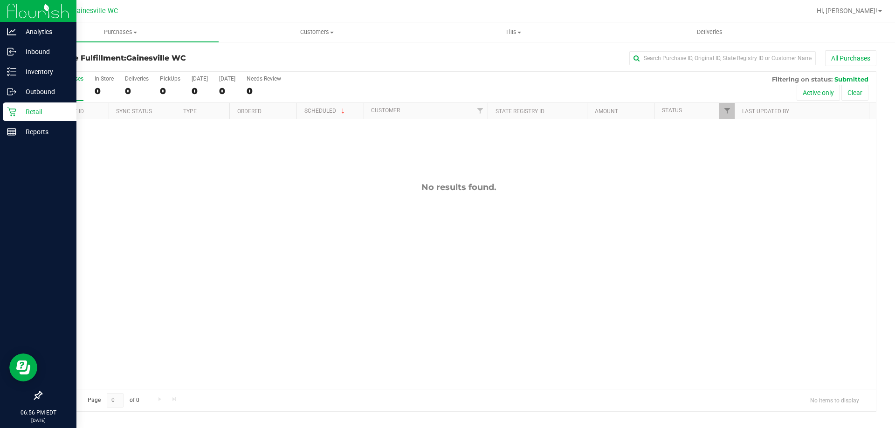
click at [15, 107] on div "Retail" at bounding box center [40, 112] width 74 height 19
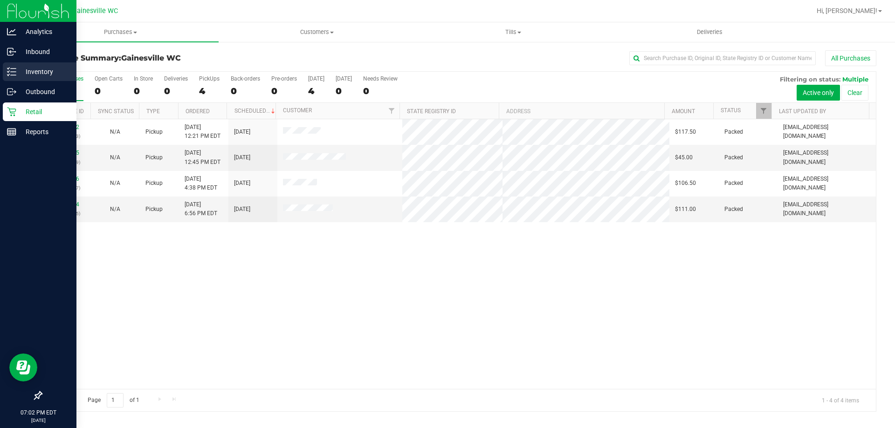
click at [5, 69] on div "Inventory" at bounding box center [40, 71] width 74 height 19
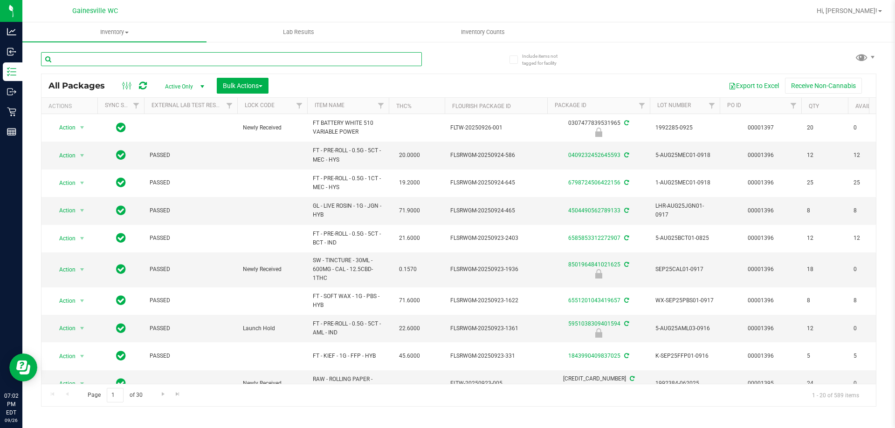
click at [134, 59] on input "text" at bounding box center [231, 59] width 381 height 14
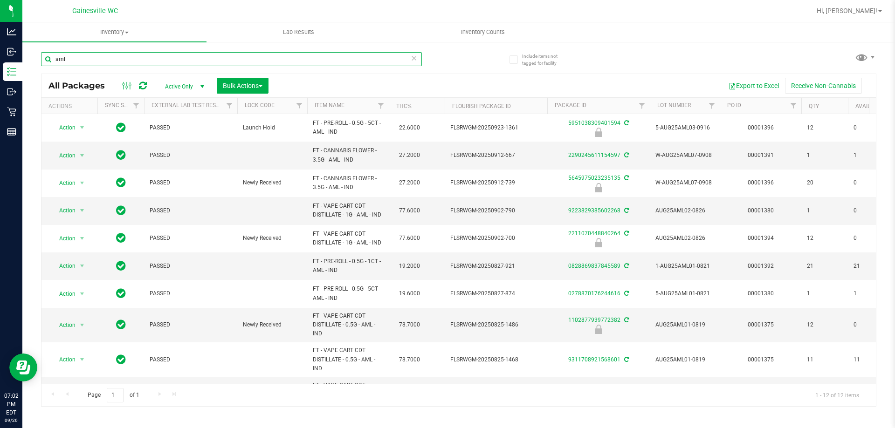
type input "aml"
